Goal: Contribute content

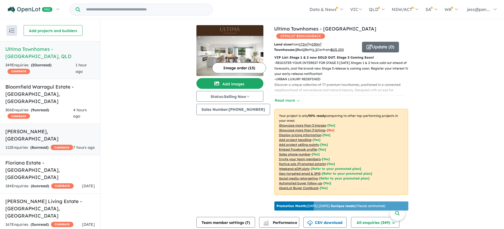
click at [39, 128] on h5 "Altura - [PERSON_NAME][GEOGRAPHIC_DATA]" at bounding box center [49, 135] width 89 height 14
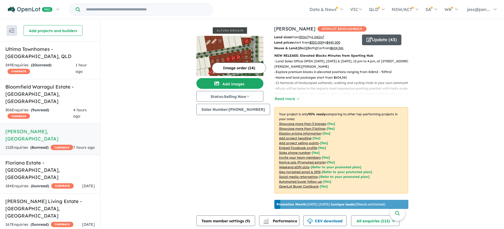
click at [385, 40] on button "Update ( 43 )" at bounding box center [381, 40] width 39 height 11
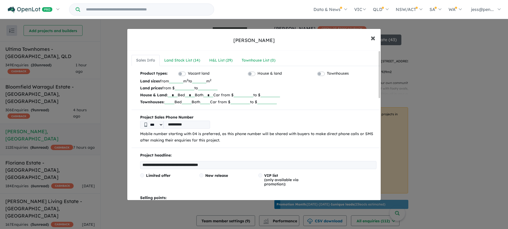
click at [377, 36] on button "× Close" at bounding box center [373, 38] width 16 height 14
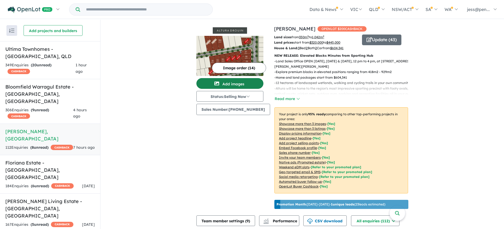
click at [231, 85] on button "Add images" at bounding box center [229, 83] width 67 height 11
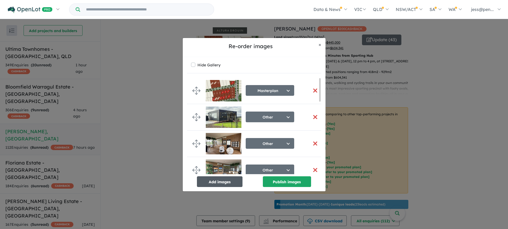
click at [226, 184] on button "Add images" at bounding box center [220, 182] width 46 height 11
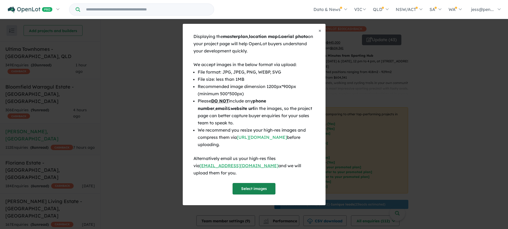
click at [255, 184] on button "Select images" at bounding box center [254, 189] width 43 height 12
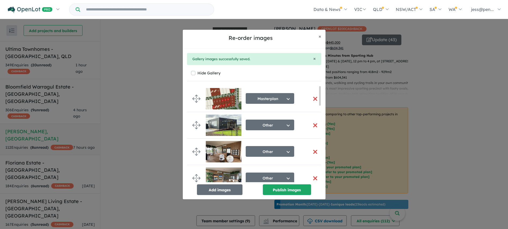
click at [314, 124] on button "button" at bounding box center [315, 126] width 11 height 12
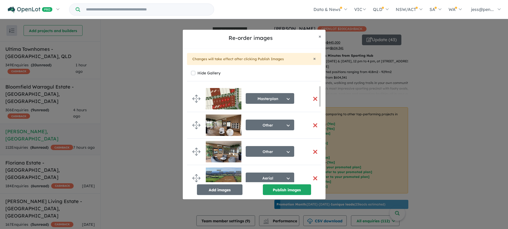
click at [315, 125] on button "button" at bounding box center [315, 126] width 11 height 12
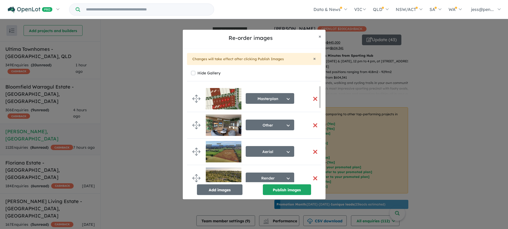
click at [315, 125] on button "button" at bounding box center [315, 126] width 11 height 12
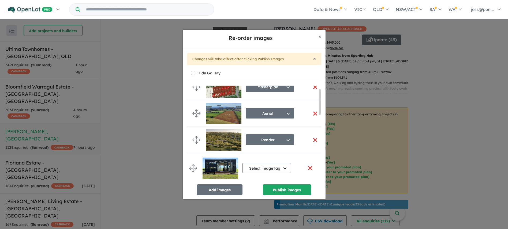
drag, startPoint x: 197, startPoint y: 144, endPoint x: 192, endPoint y: 162, distance: 19.1
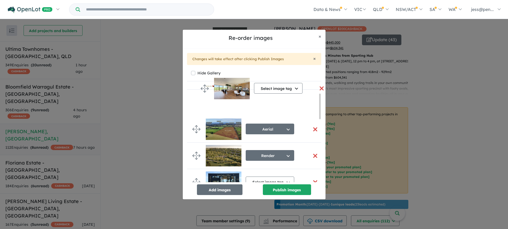
scroll to position [17, 0]
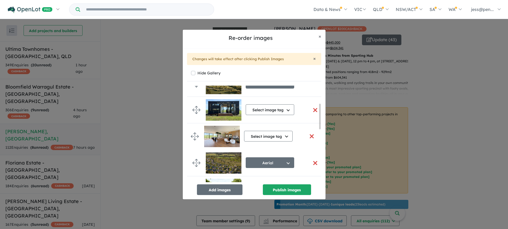
drag, startPoint x: 197, startPoint y: 171, endPoint x: 196, endPoint y: 136, distance: 34.9
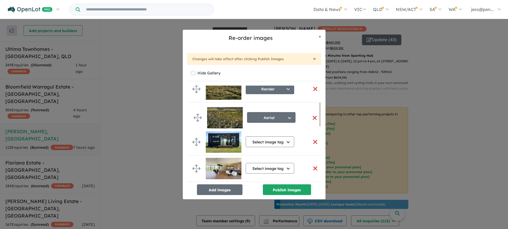
drag, startPoint x: 196, startPoint y: 168, endPoint x: 197, endPoint y: 117, distance: 50.9
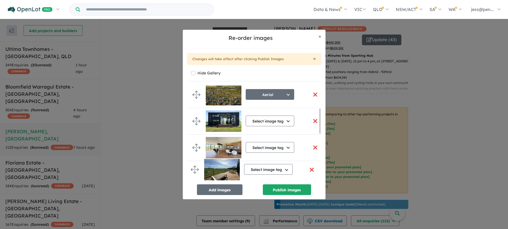
scroll to position [87, 0]
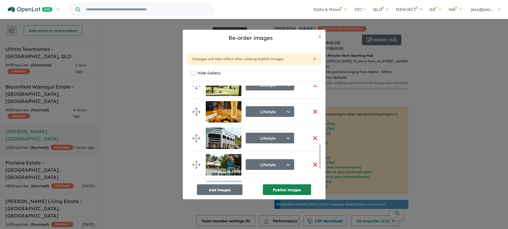
click at [283, 189] on button "Publish images" at bounding box center [287, 190] width 48 height 11
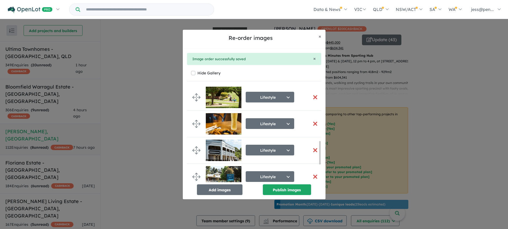
scroll to position [230, 0]
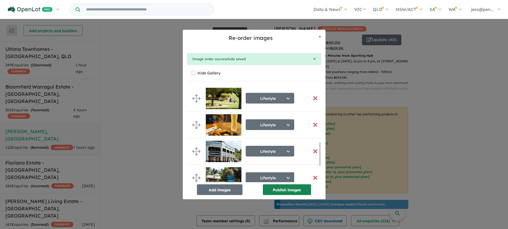
click at [286, 190] on button "Publish images" at bounding box center [287, 190] width 48 height 11
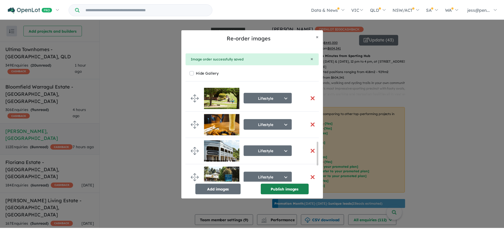
scroll to position [229, 0]
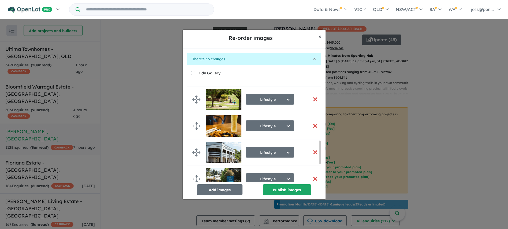
click at [320, 36] on span "×" at bounding box center [320, 36] width 3 height 6
